Goal: Browse casually: Explore the website without a specific task or goal

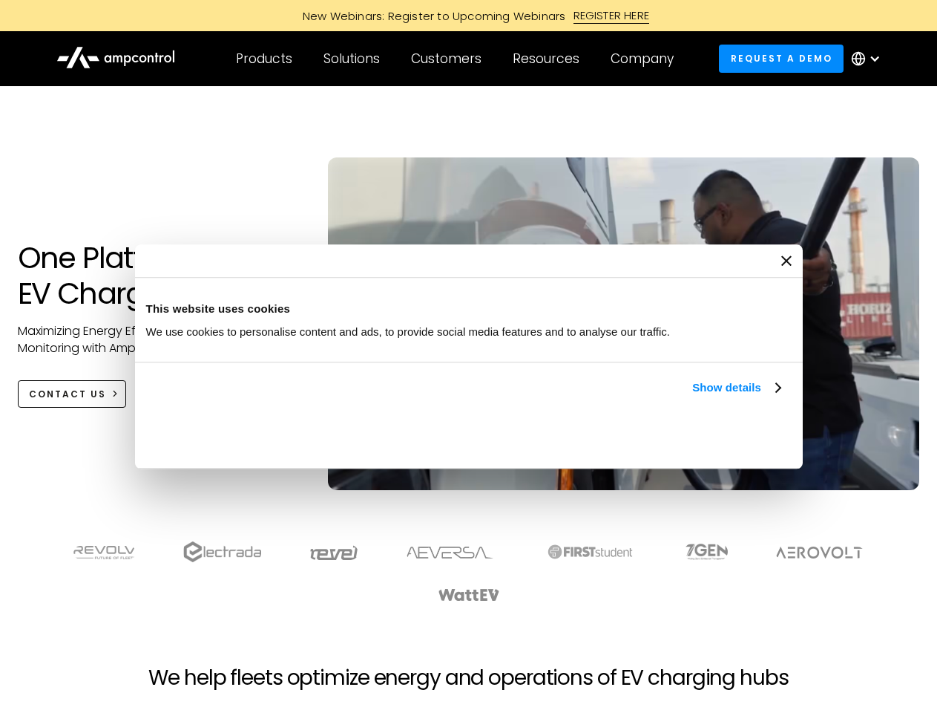
click at [692, 396] on link "Show details" at bounding box center [736, 388] width 88 height 18
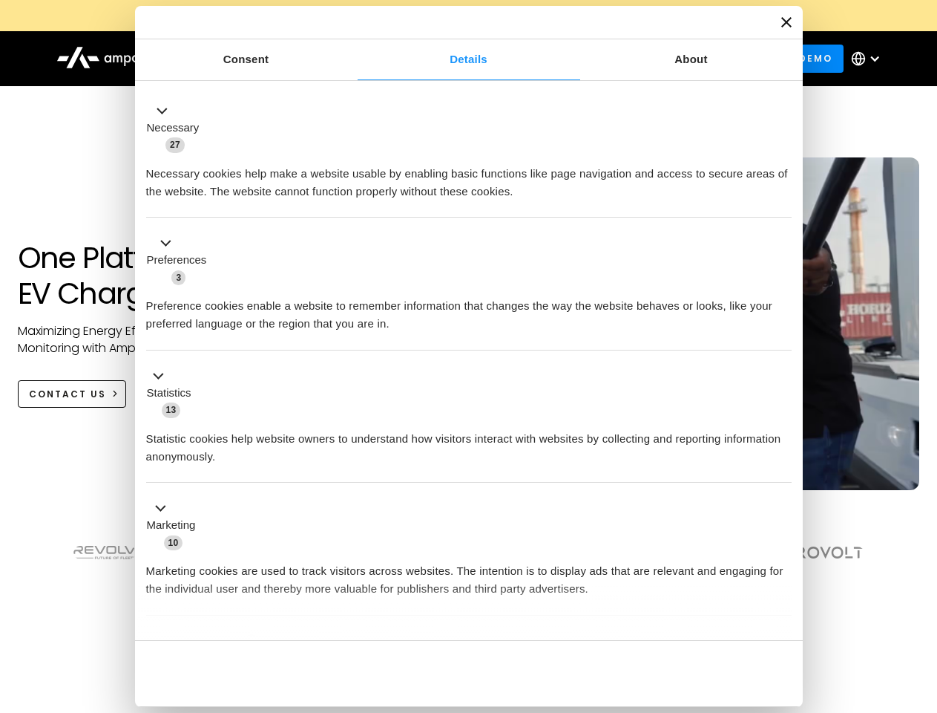
click at [782, 200] on div "Necessary cookies help make a website usable by enabling basic functions like p…" at bounding box center [469, 177] width 646 height 47
click at [921, 598] on section at bounding box center [468, 571] width 937 height 92
click at [456, 59] on div "Customers" at bounding box center [446, 58] width 71 height 16
click at [263, 59] on div "Products" at bounding box center [264, 58] width 56 height 16
click at [353, 59] on div "Solutions" at bounding box center [352, 58] width 56 height 16
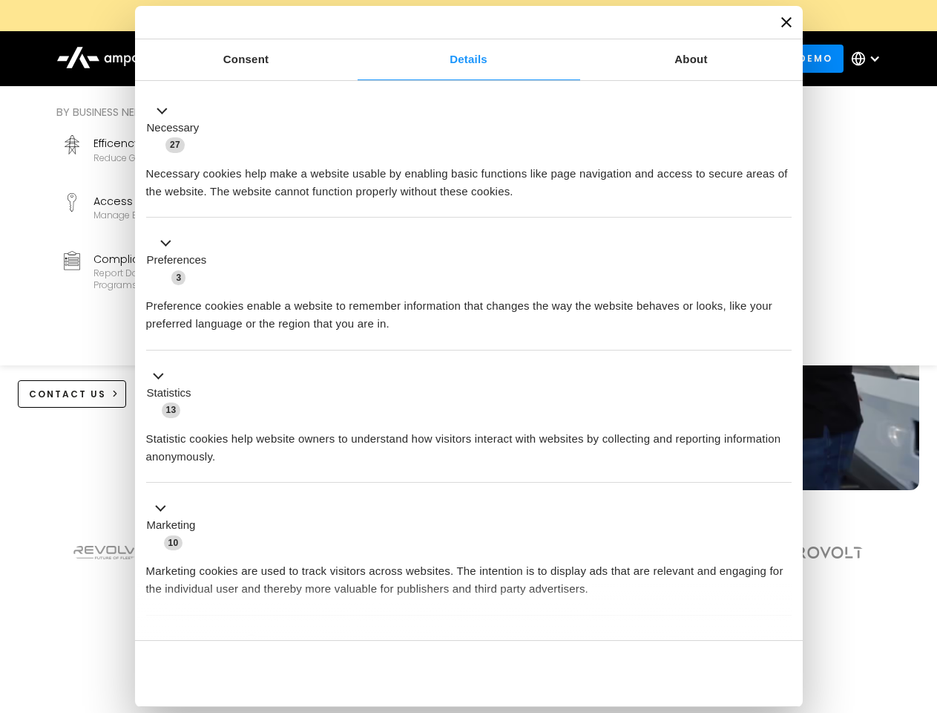
click at [449, 59] on div "Customers" at bounding box center [446, 58] width 71 height 16
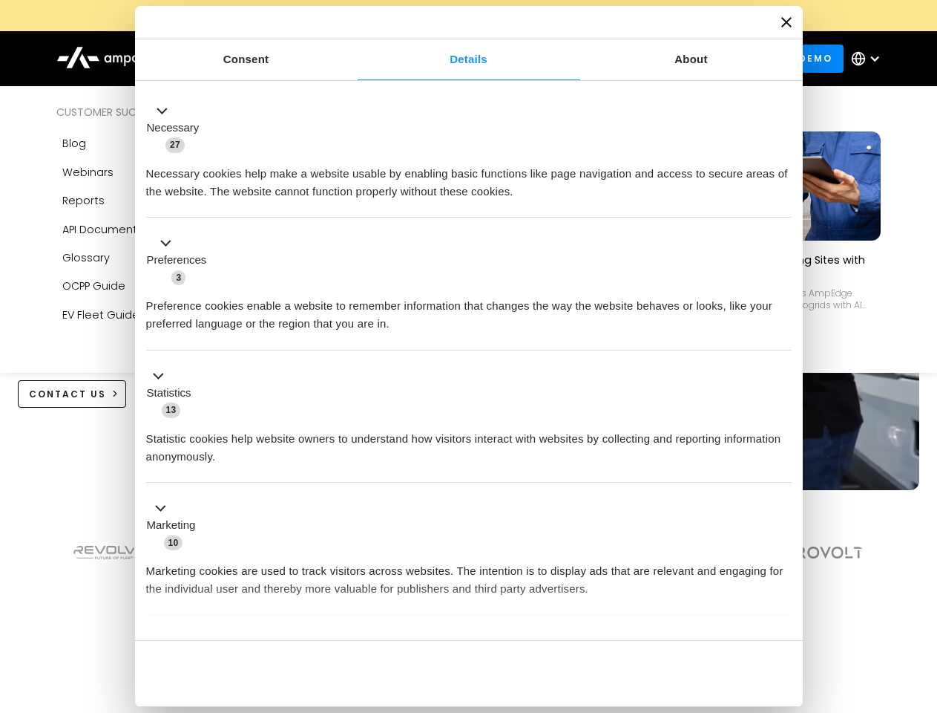
click at [549, 59] on div "Resources" at bounding box center [546, 58] width 67 height 16
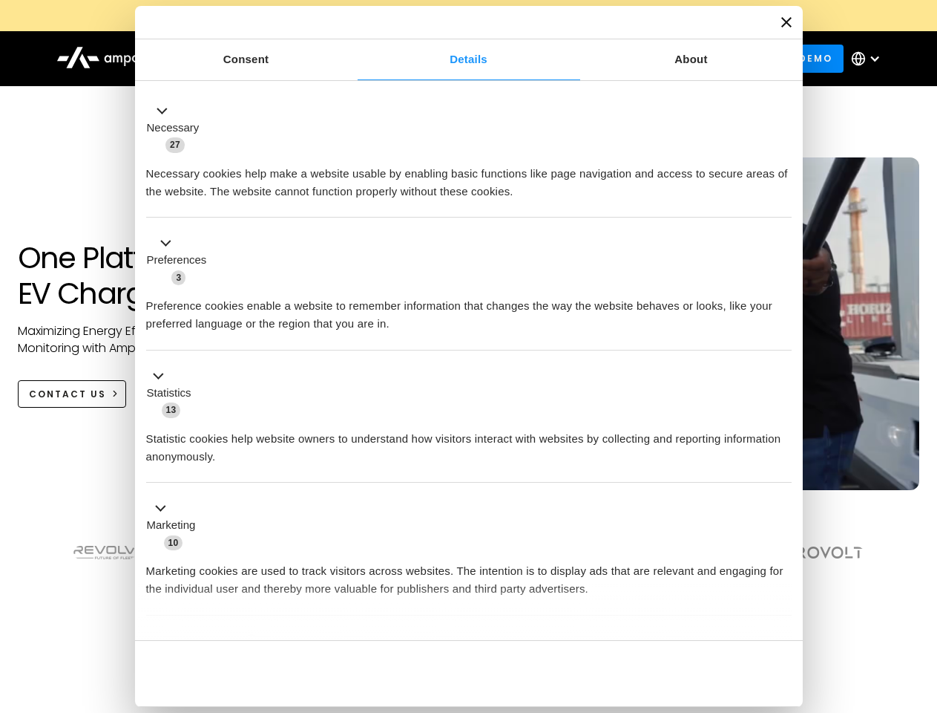
click at [647, 59] on div "Company" at bounding box center [642, 58] width 63 height 16
click at [870, 59] on div at bounding box center [875, 59] width 12 height 12
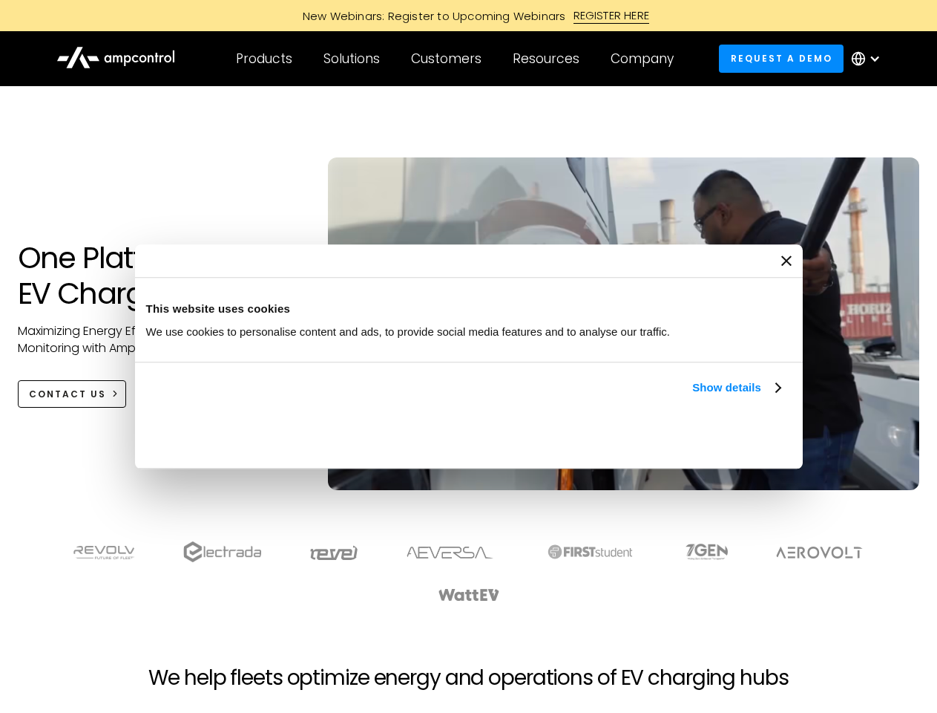
click at [692, 396] on link "Show details" at bounding box center [736, 388] width 88 height 18
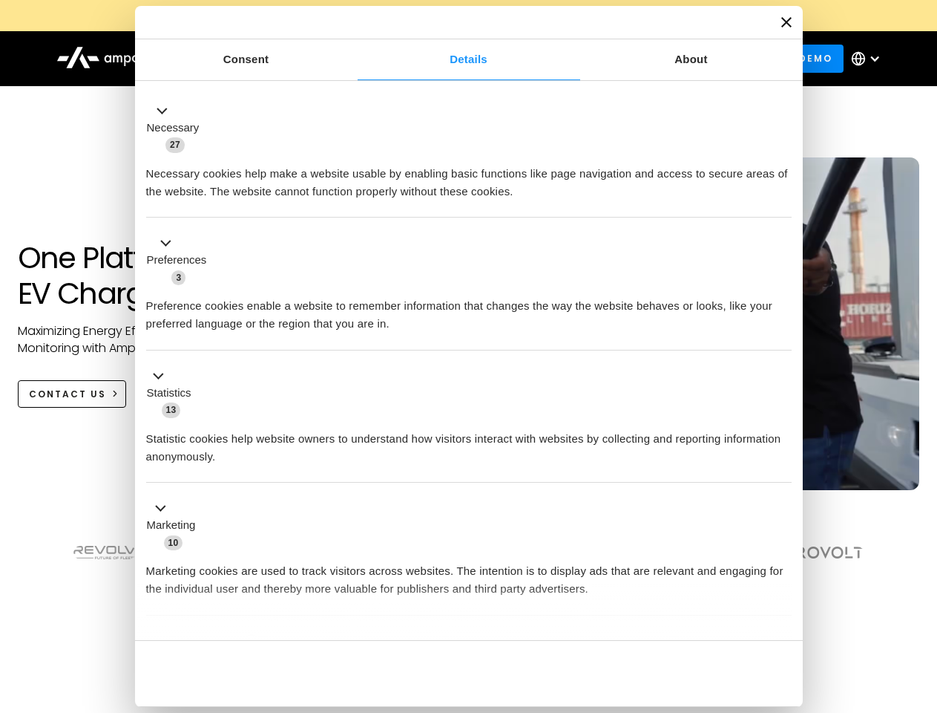
click at [782, 615] on div "Consent Details [#IABV2SETTINGS#] About This website uses cookies We use cookie…" at bounding box center [469, 356] width 668 height 701
click at [921, 598] on section at bounding box center [468, 571] width 937 height 92
click at [456, 59] on div "Customers" at bounding box center [446, 58] width 71 height 16
click at [263, 59] on div "Products" at bounding box center [264, 58] width 56 height 16
click at [353, 59] on div "Solutions" at bounding box center [352, 58] width 56 height 16
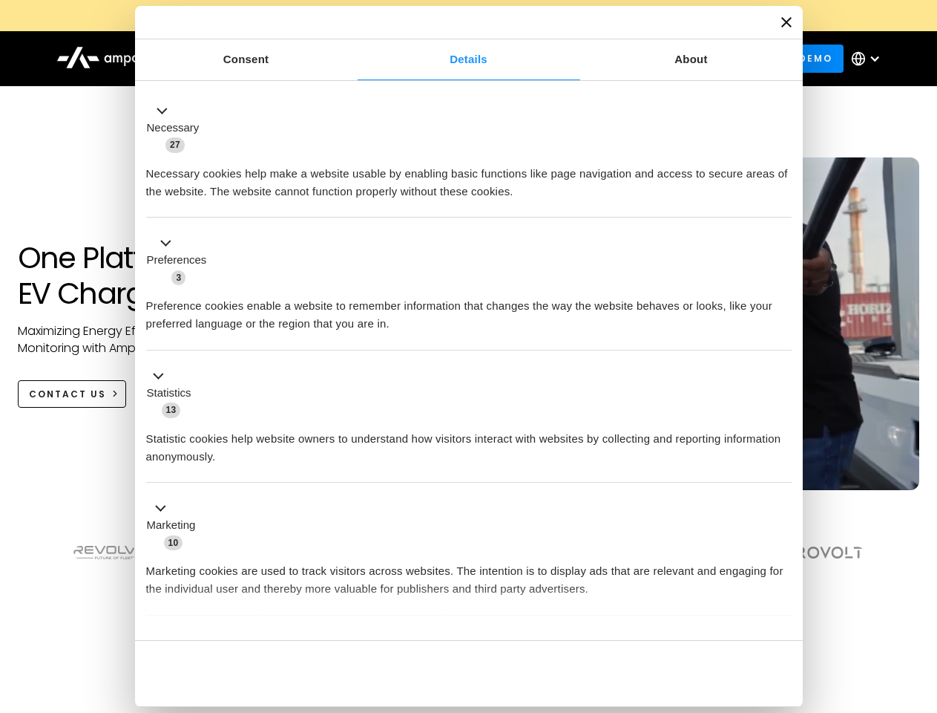
click at [449, 59] on div "Customers" at bounding box center [446, 58] width 71 height 16
click at [549, 59] on div "Resources" at bounding box center [546, 58] width 67 height 16
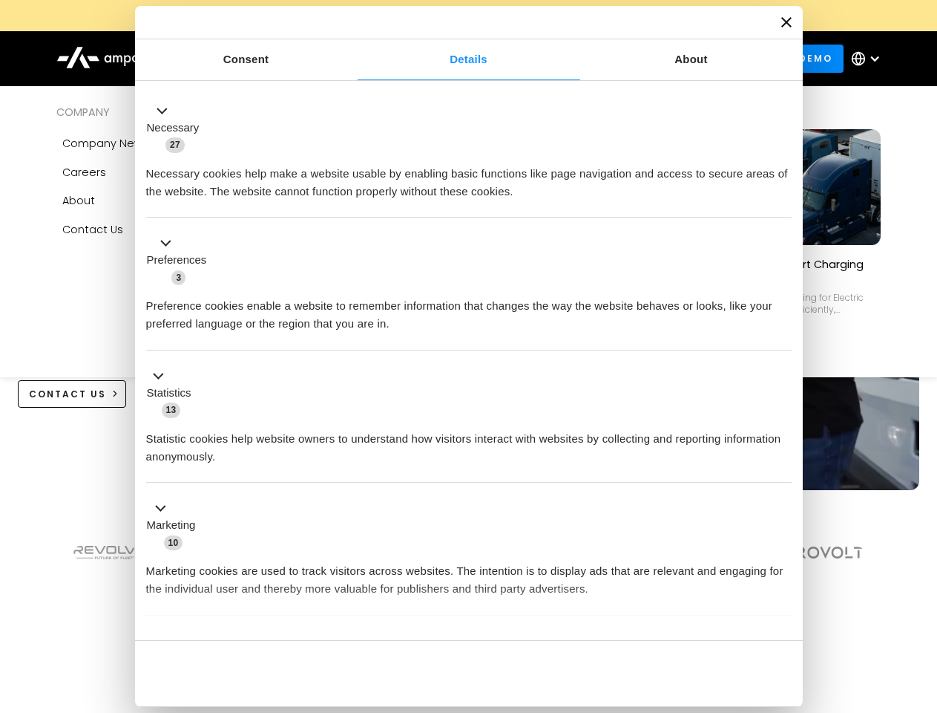
click at [647, 59] on div "Company" at bounding box center [642, 58] width 63 height 16
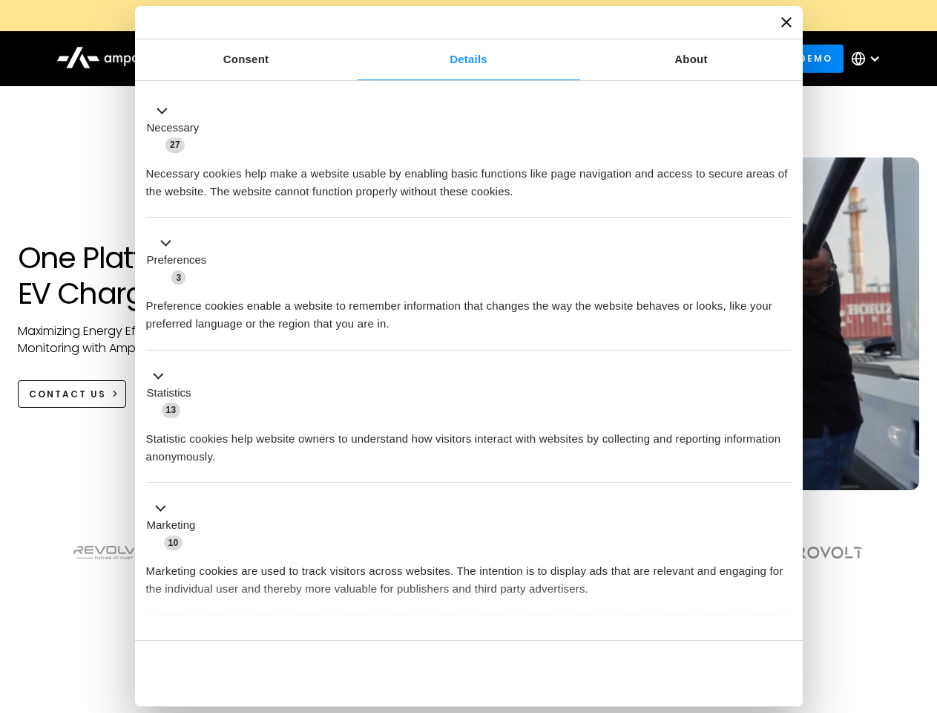
click at [870, 59] on div at bounding box center [875, 59] width 12 height 12
